Goal: Communication & Community: Answer question/provide support

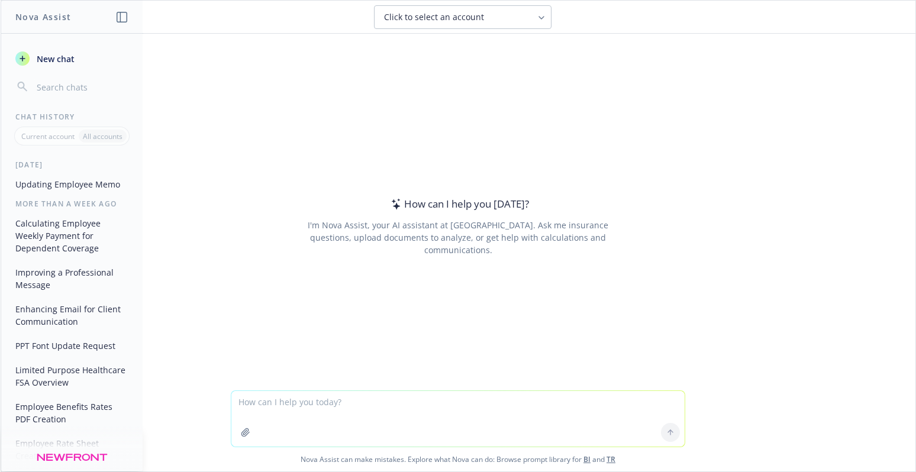
click at [280, 403] on textarea at bounding box center [457, 419] width 453 height 56
type textarea "please fix the slide number problem. All pages minus the title page"
click at [243, 429] on icon "button" at bounding box center [245, 432] width 8 height 8
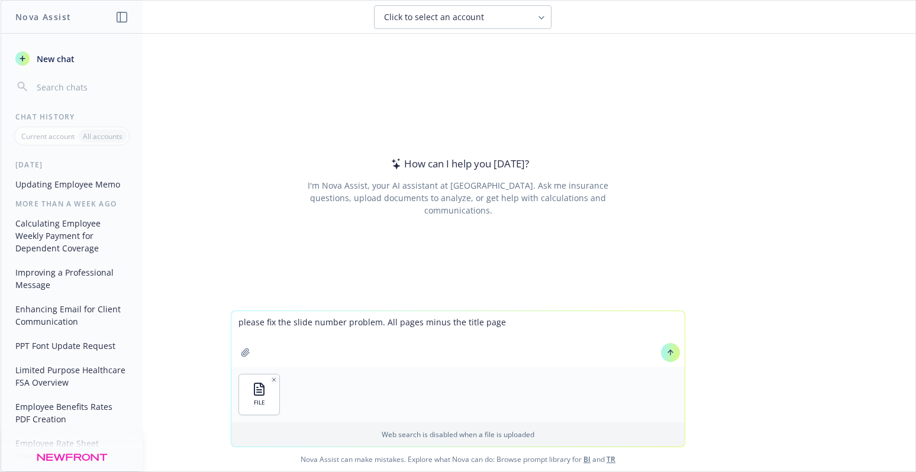
click at [666, 350] on icon at bounding box center [670, 352] width 8 height 8
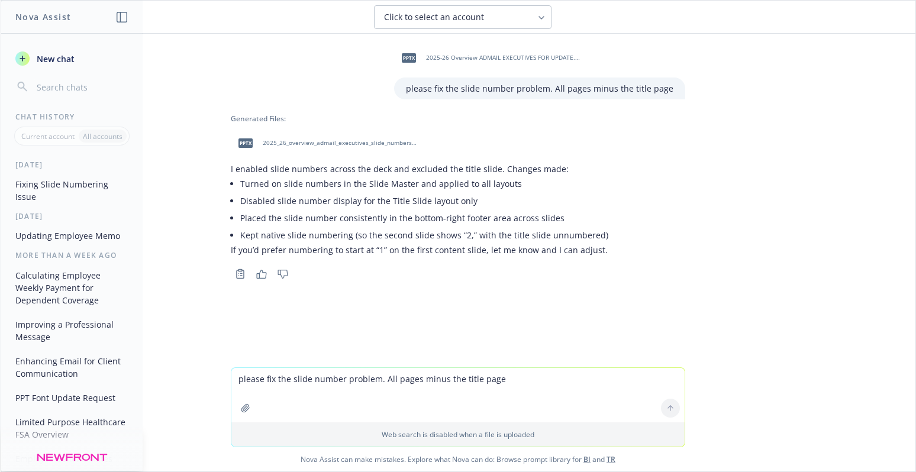
click at [259, 274] on icon "button" at bounding box center [261, 274] width 11 height 9
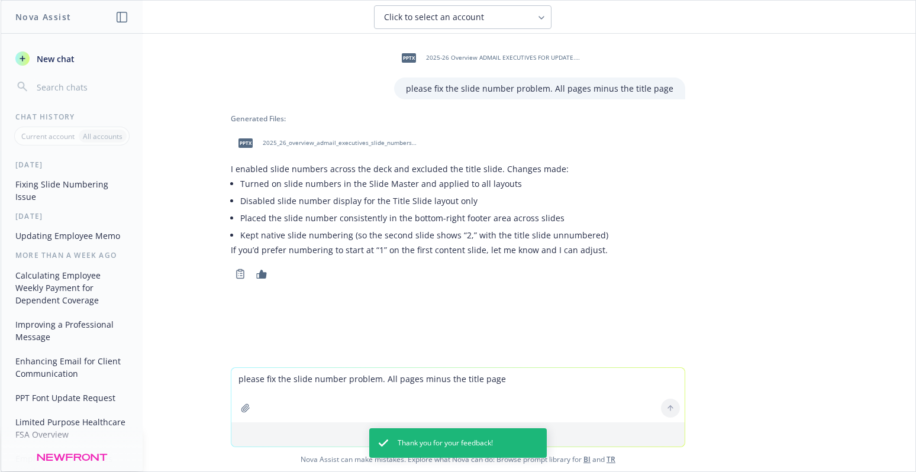
click at [296, 140] on span "2025_26_overview_admail_executives_slide_numbers_fixed.pptx" at bounding box center [340, 143] width 155 height 8
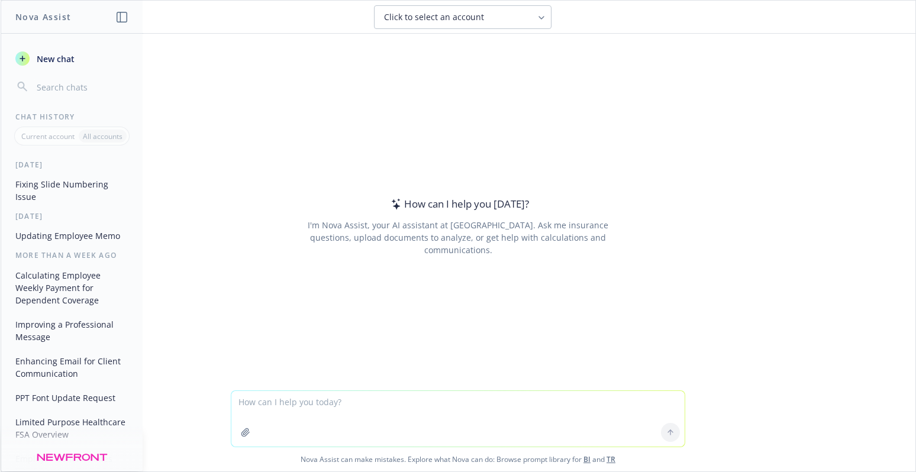
click at [75, 187] on button "Fixing Slide Numbering Issue" at bounding box center [72, 190] width 122 height 32
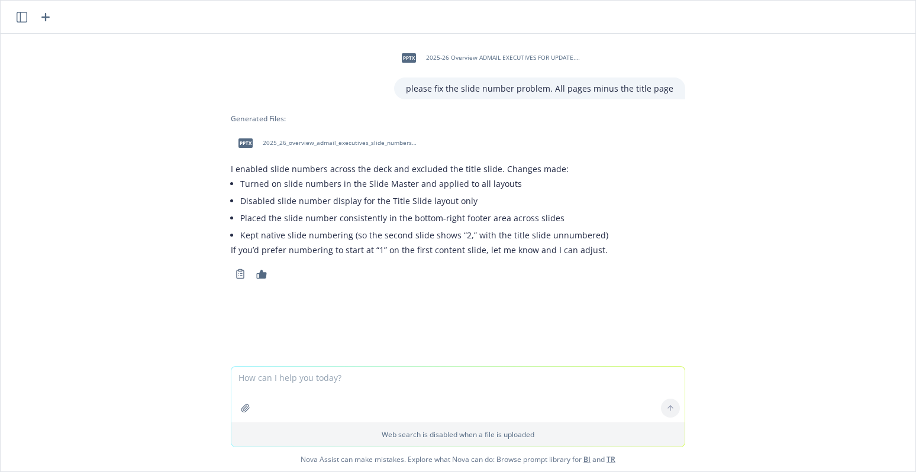
click at [240, 143] on span "pptx" at bounding box center [245, 142] width 14 height 9
click at [324, 387] on textarea at bounding box center [457, 395] width 453 height 56
type textarea "It did not work. check again."
drag, startPoint x: 350, startPoint y: 376, endPoint x: 202, endPoint y: 359, distance: 148.3
click at [174, 364] on div "pptx 2025-26 Overview ADMAIL EXECUTIVES FOR UPDATE.pptx please fix the slide nu…" at bounding box center [458, 253] width 914 height 438
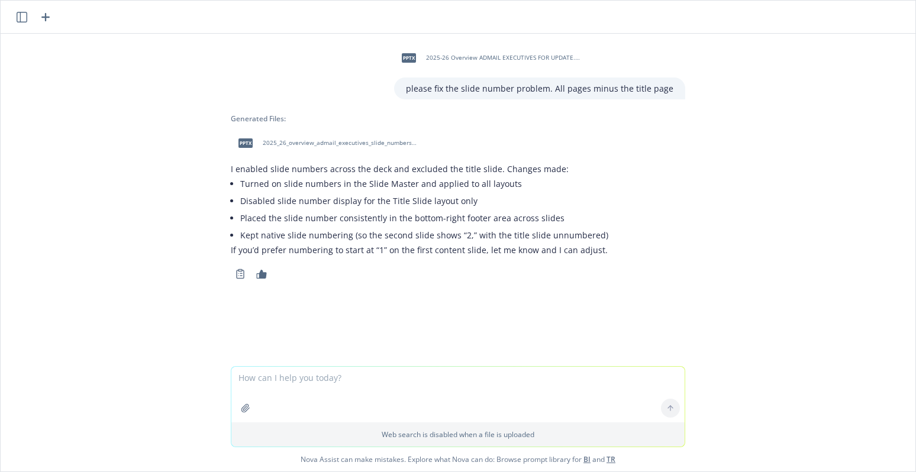
drag, startPoint x: 259, startPoint y: 275, endPoint x: 268, endPoint y: 279, distance: 9.8
click at [261, 277] on icon "button" at bounding box center [262, 274] width 10 height 9
click at [267, 390] on textarea at bounding box center [457, 395] width 453 height 56
drag, startPoint x: 280, startPoint y: 367, endPoint x: 201, endPoint y: 361, distance: 80.1
click at [201, 361] on div "pptx 2025-26 Overview ADMAIL EXECUTIVES FOR UPDATE.pptx please fix the slide nu…" at bounding box center [458, 253] width 914 height 438
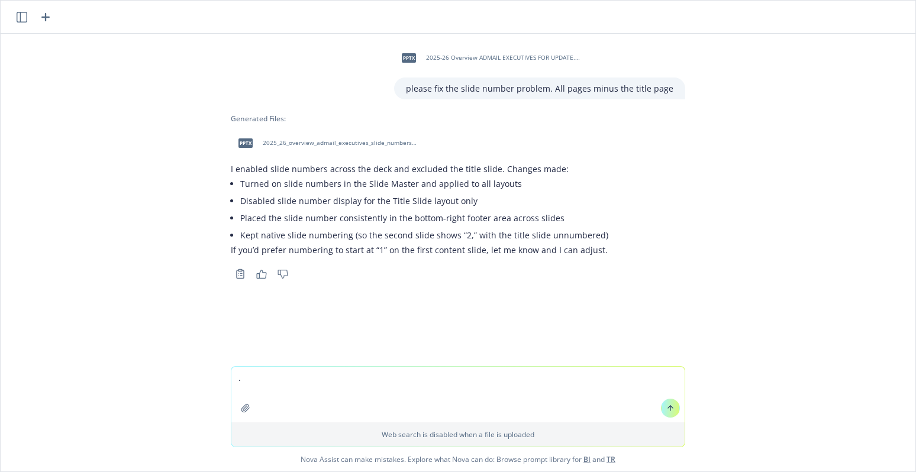
type textarea "."
